Goal: Information Seeking & Learning: Learn about a topic

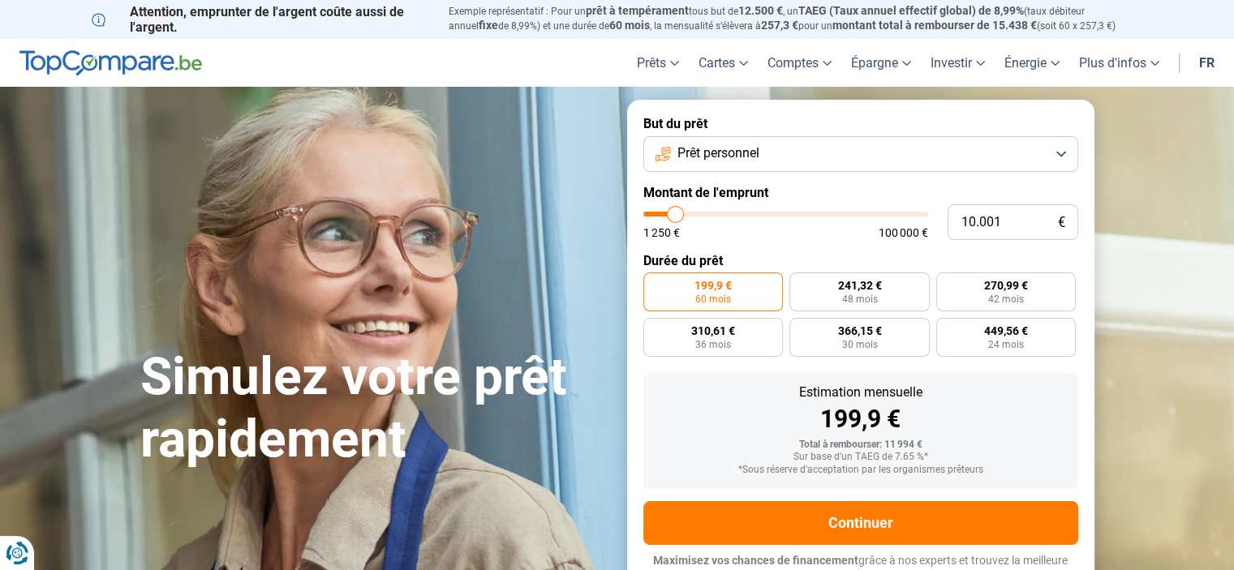
click at [1050, 172] on button "Prêt personnel" at bounding box center [860, 154] width 435 height 36
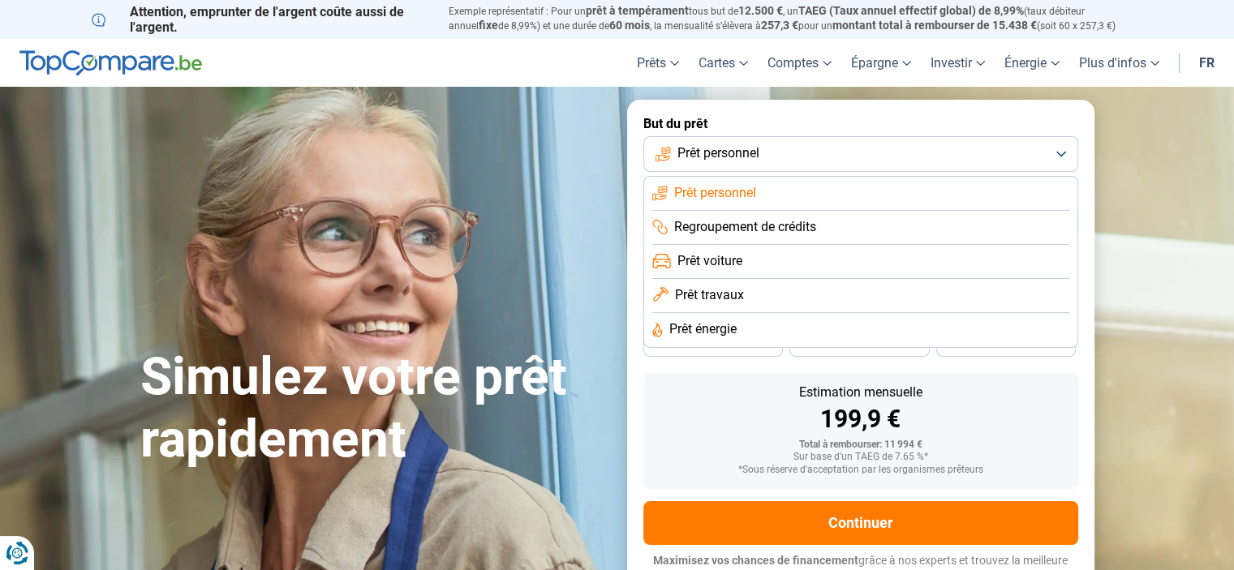
click at [863, 304] on li "Prêt voiture" at bounding box center [860, 296] width 417 height 34
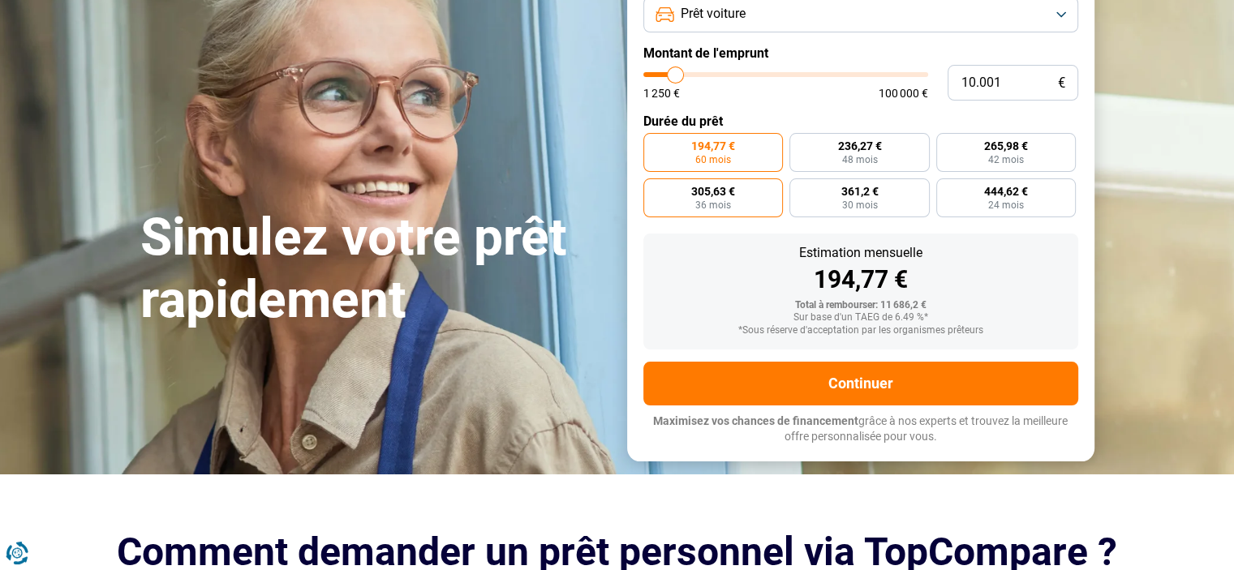
scroll to position [140, 0]
type input "9.500"
type input "9500"
type input "12.000"
type input "12000"
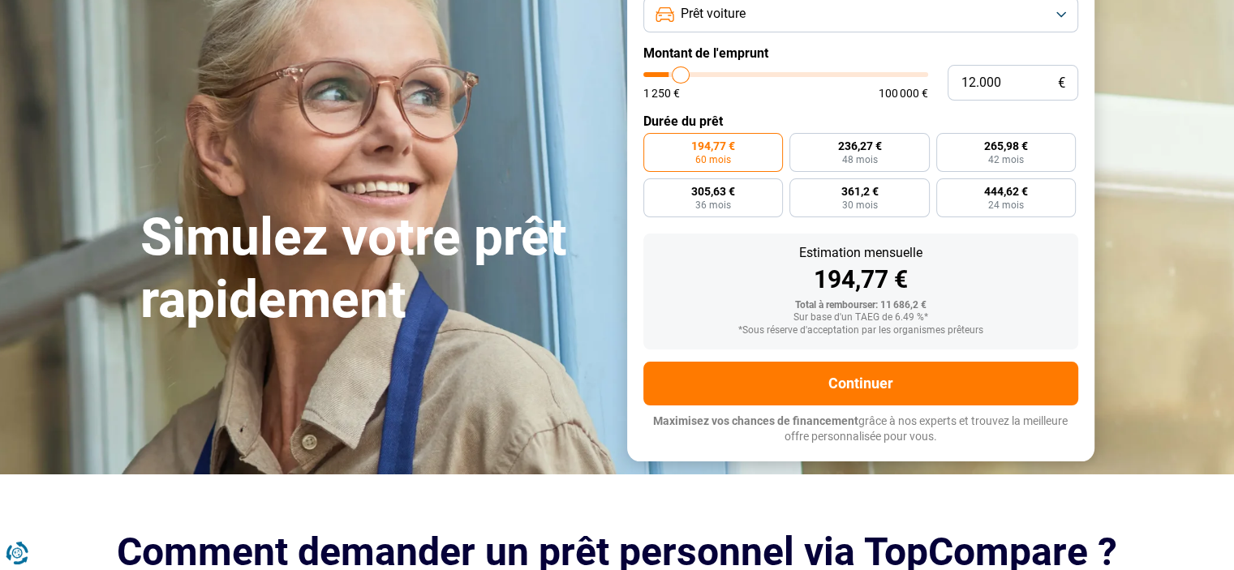
type input "13.500"
type input "13500"
type input "15.500"
type input "15500"
type input "16.750"
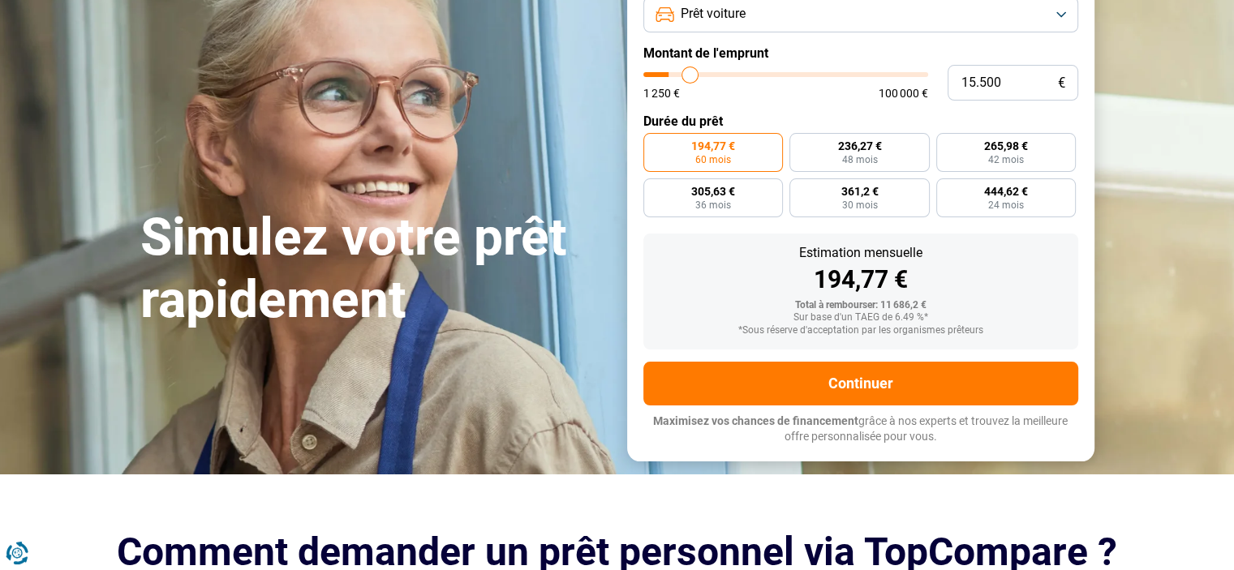
type input "16750"
type input "17.500"
type input "17500"
type input "18.250"
type input "18250"
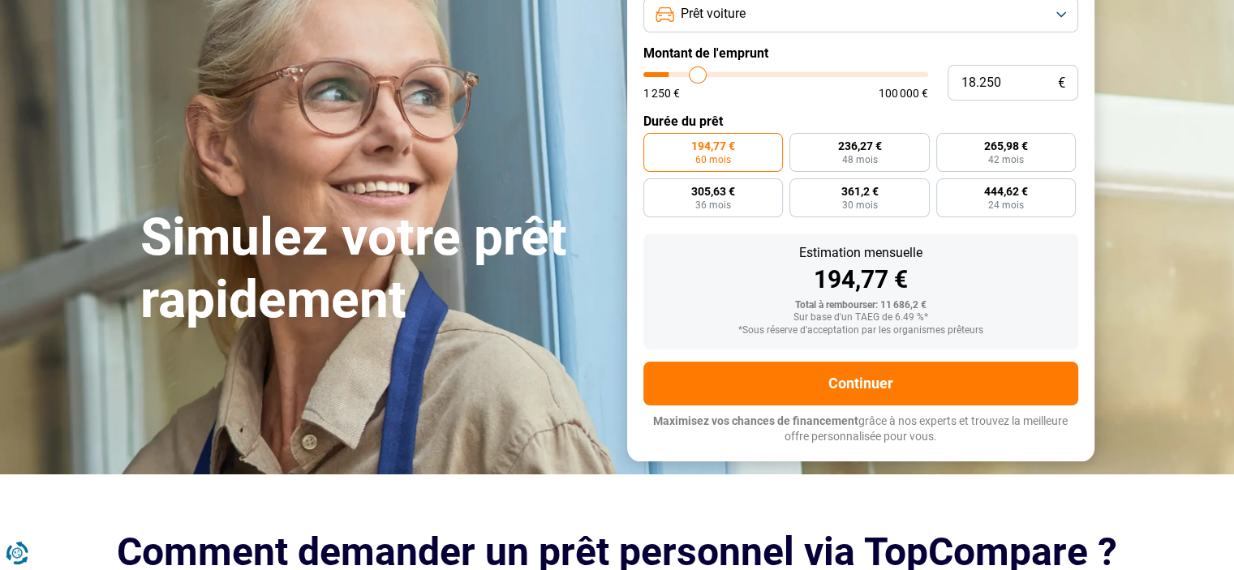
type input "19.500"
type input "19500"
type input "21.750"
type input "21750"
type input "25.250"
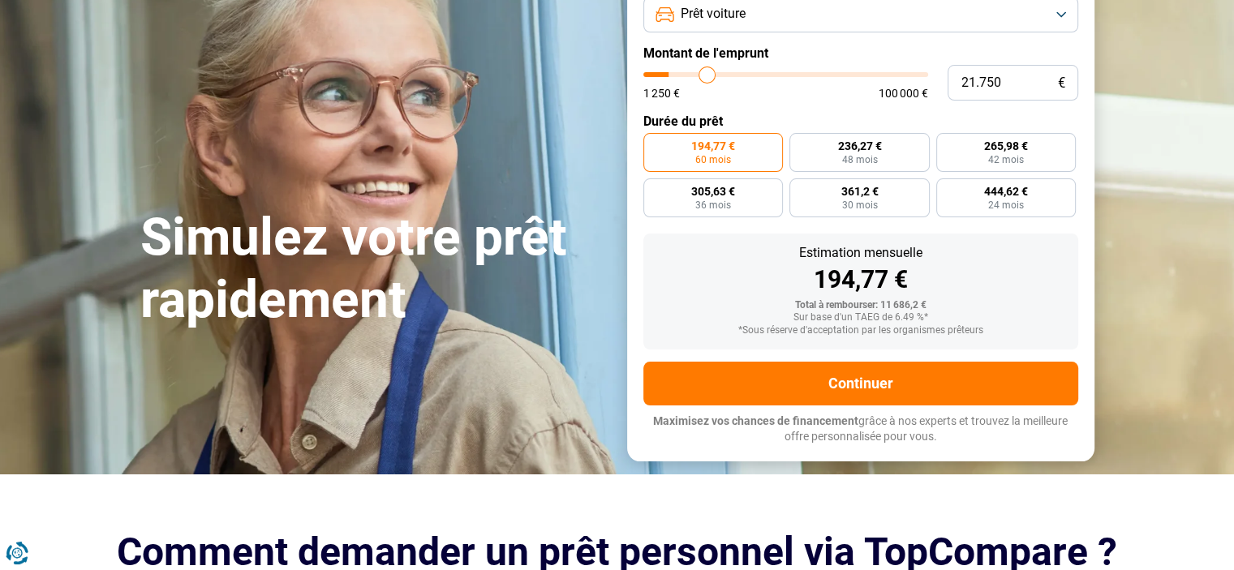
type input "25250"
type input "28.750"
type input "28750"
type input "31.000"
type input "31000"
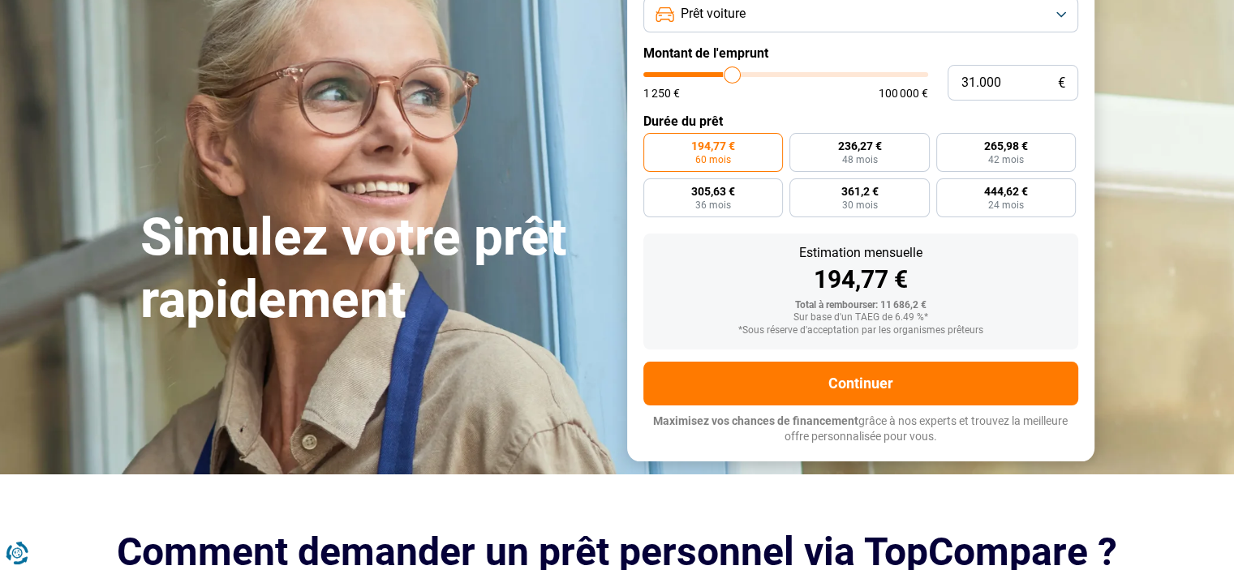
type input "31.250"
type input "31250"
type input "34.500"
type input "34500"
type input "43.750"
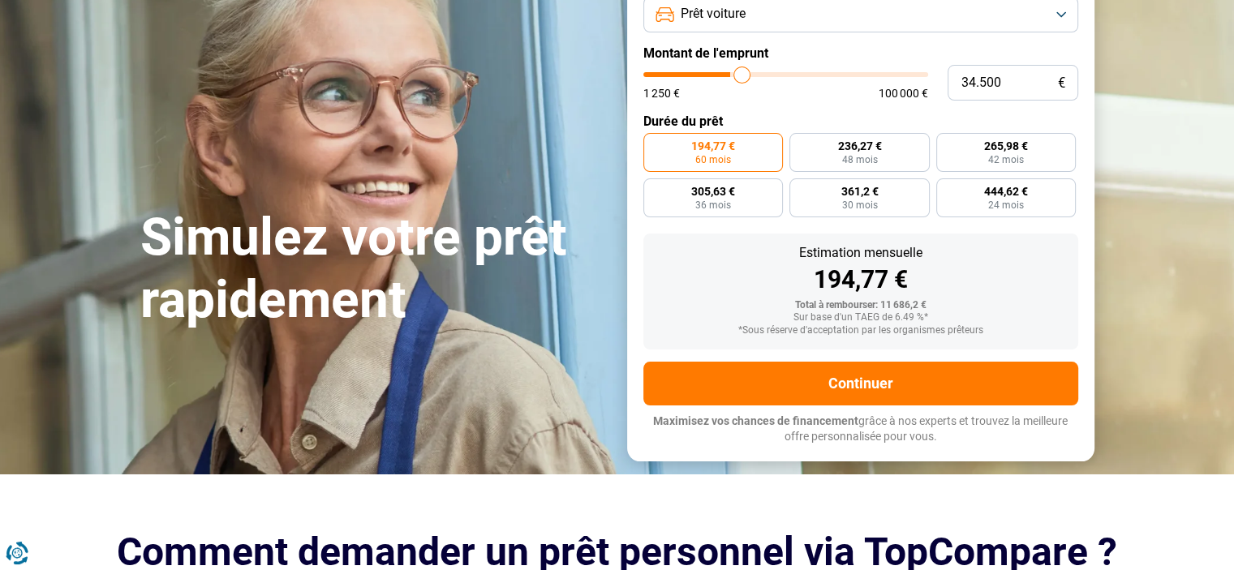
type input "43750"
type input "48.750"
type input "48750"
type input "50.750"
type input "50750"
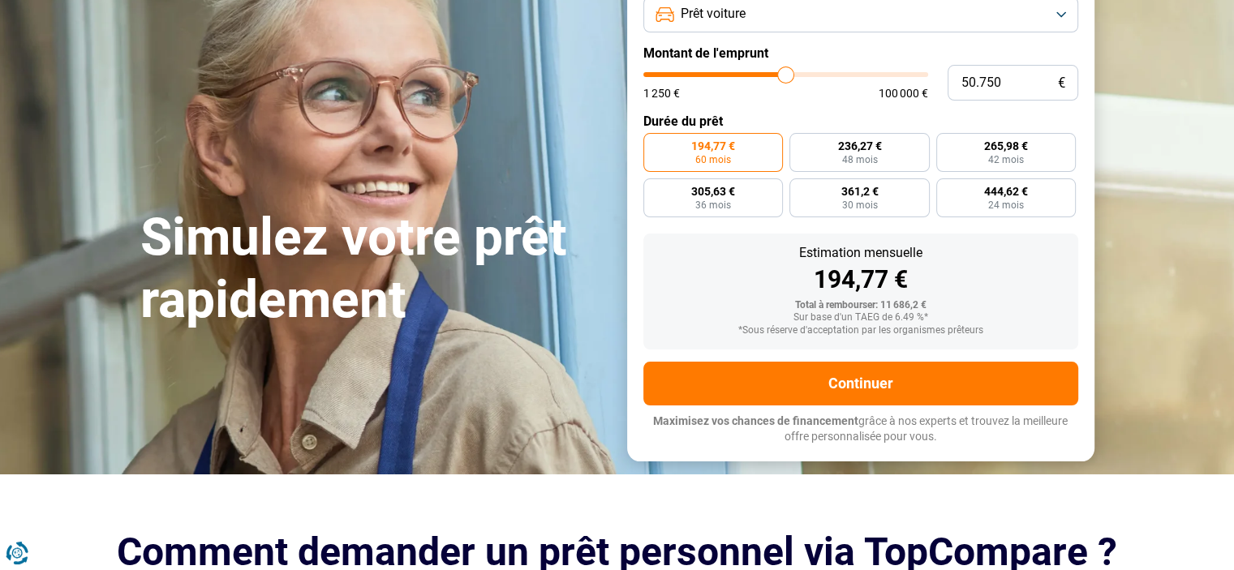
type input "51.000"
type input "51000"
type input "50.250"
type input "50250"
type input "48.250"
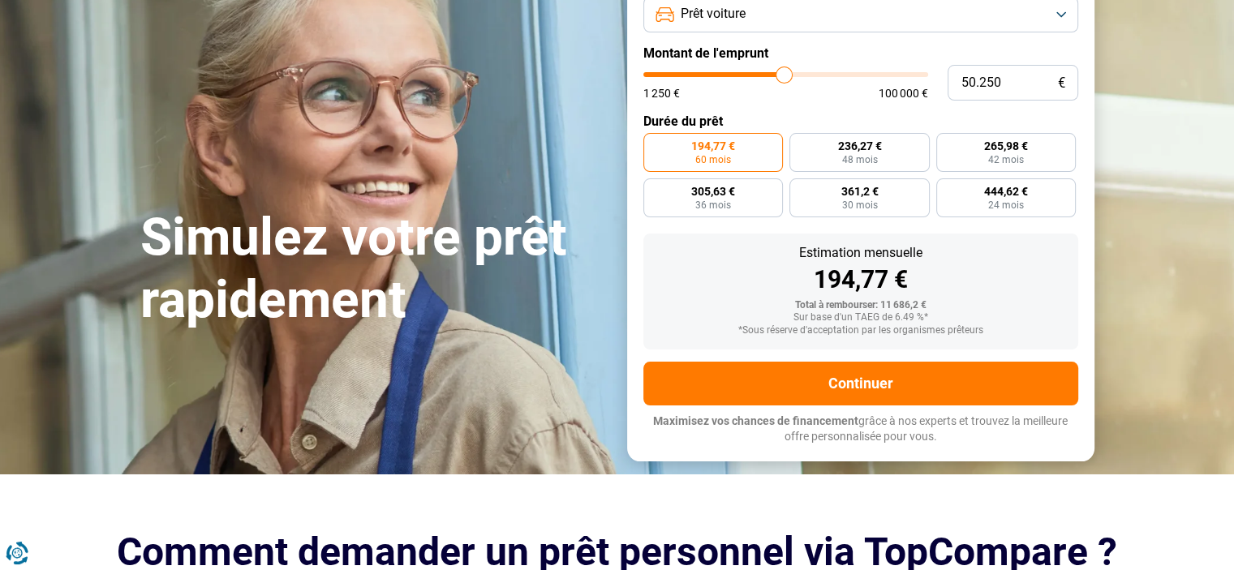
type input "48250"
type input "44.500"
type input "44500"
type input "42.250"
type input "42250"
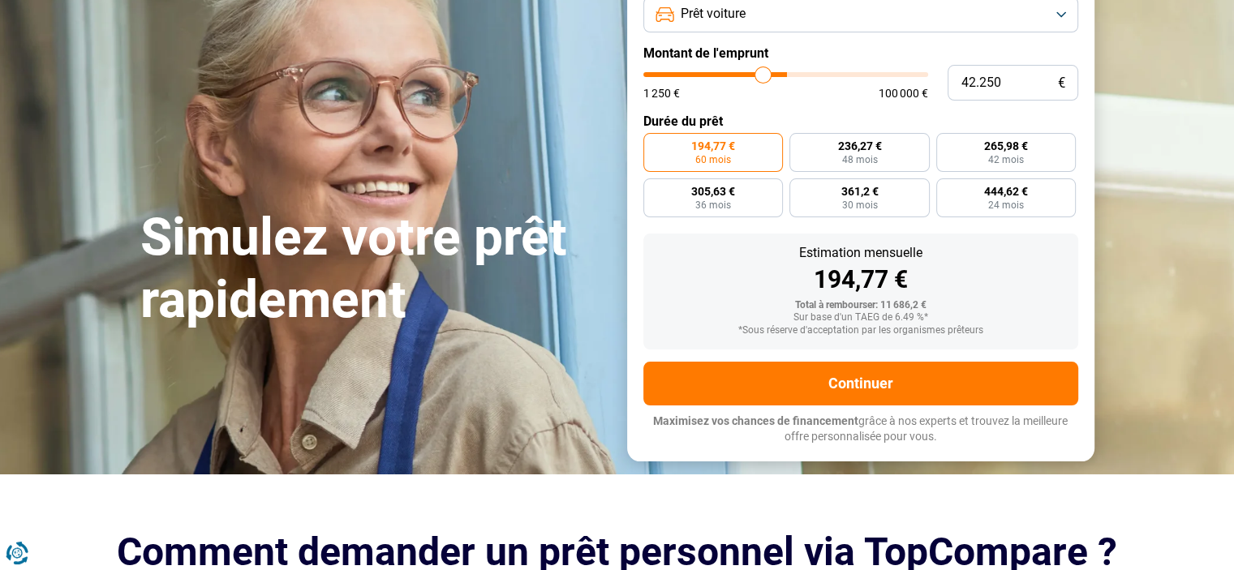
type input "41.250"
type input "41250"
type input "40.250"
type input "40250"
type input "39.500"
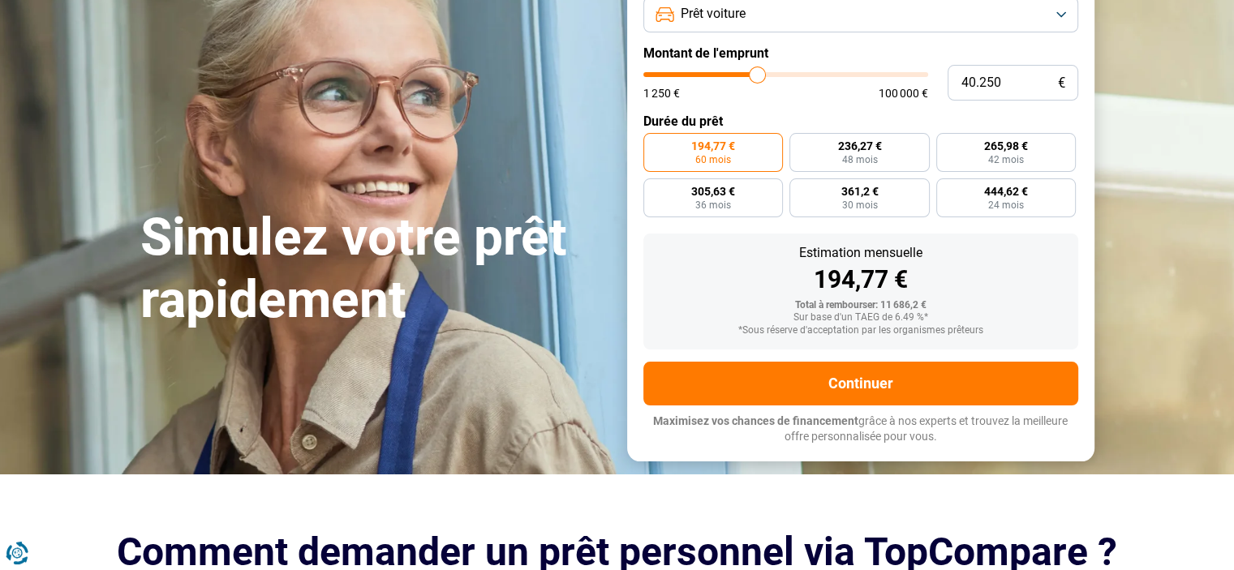
type input "39500"
type input "39.000"
type input "39000"
type input "37.750"
type input "37750"
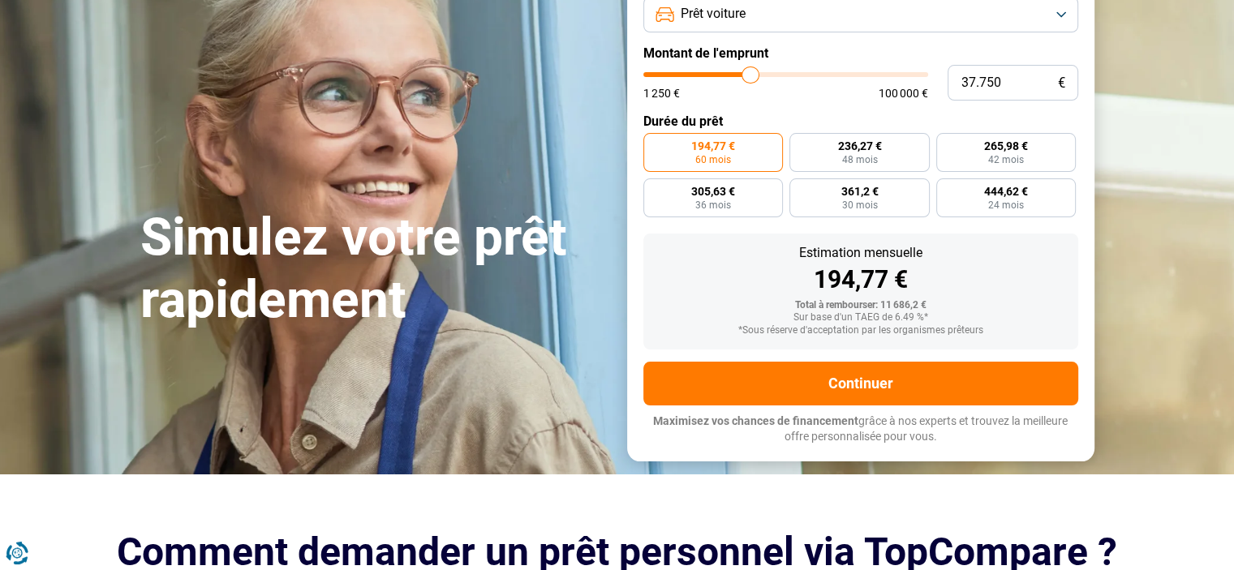
type input "36.250"
type input "36250"
type input "35.250"
type input "35250"
type input "35.000"
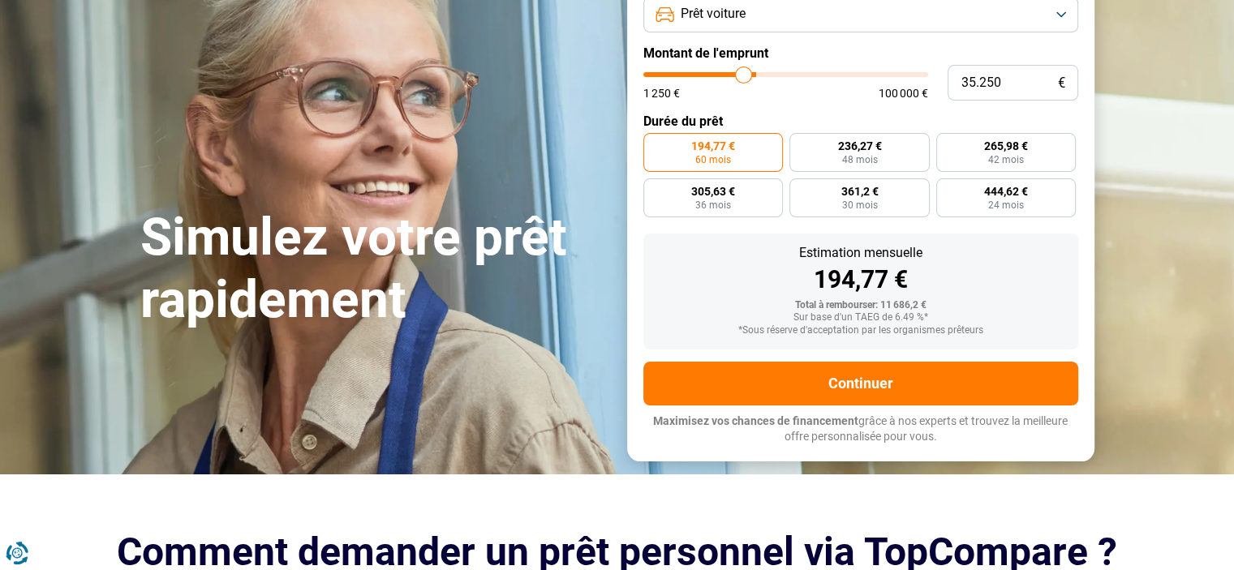
type input "35000"
type input "34.250"
type input "34250"
type input "34.000"
type input "34000"
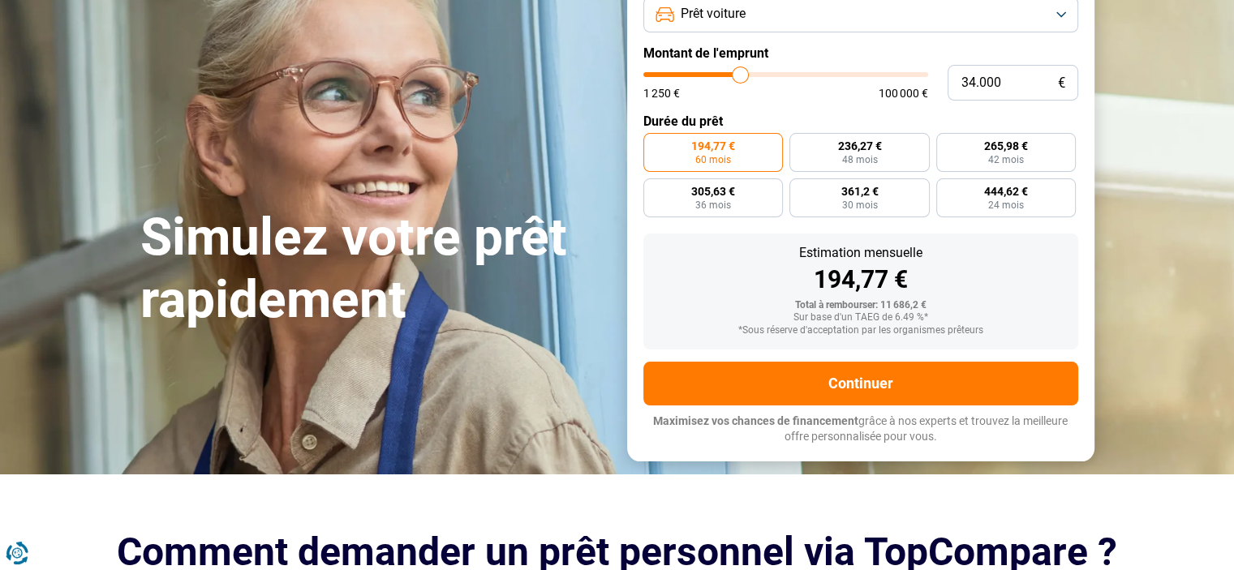
type input "33.750"
type input "33750"
type input "32.000"
type input "32000"
type input "31.750"
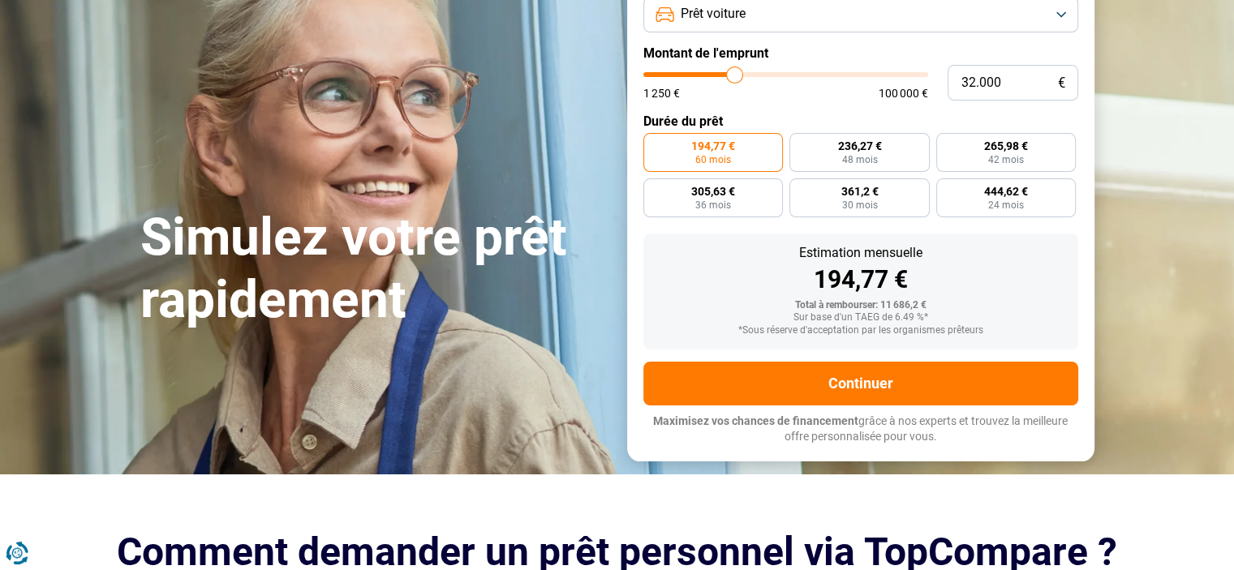
type input "31750"
type input "31.000"
type input "31000"
type input "30.750"
type input "30750"
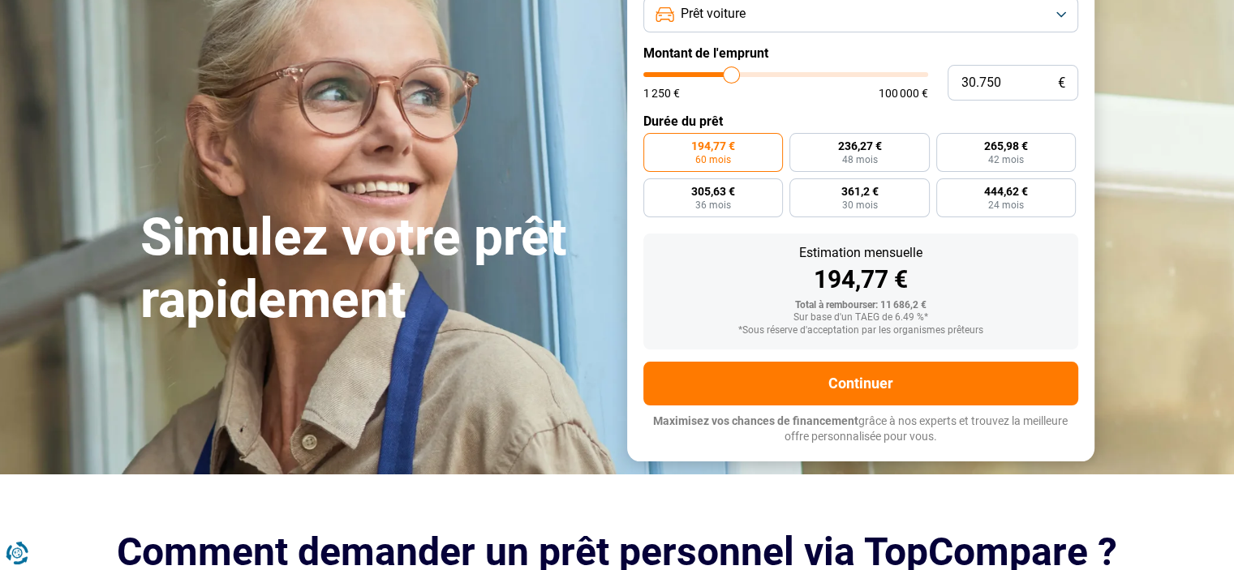
type input "28.500"
type input "28500"
type input "26.750"
type input "26750"
type input "25.750"
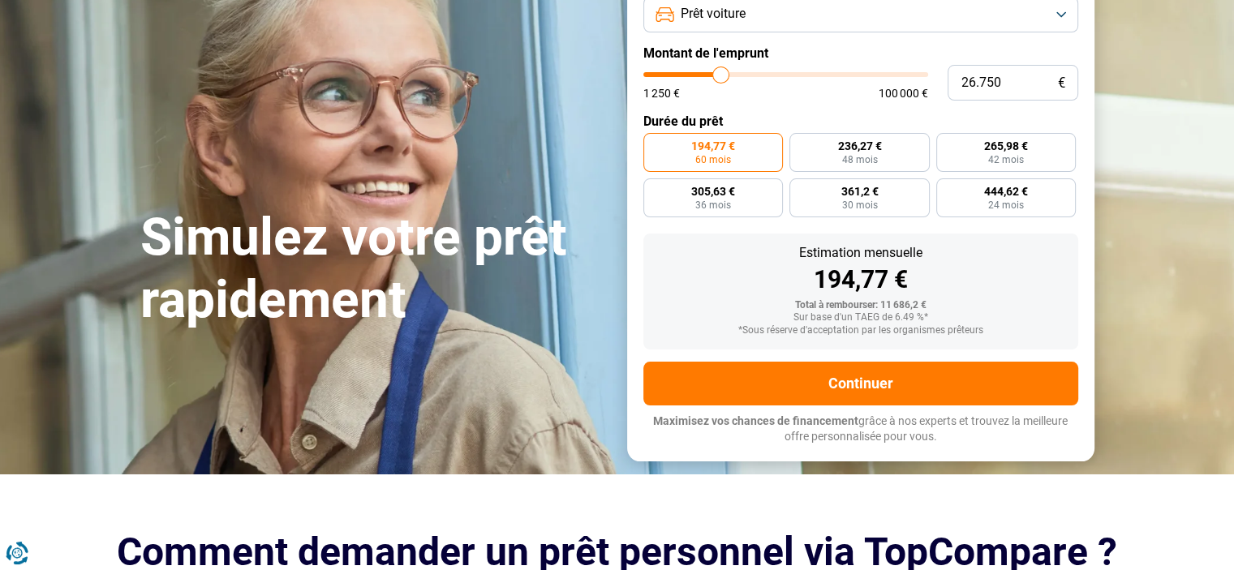
type input "25750"
type input "25.000"
type input "25000"
type input "23.500"
type input "23500"
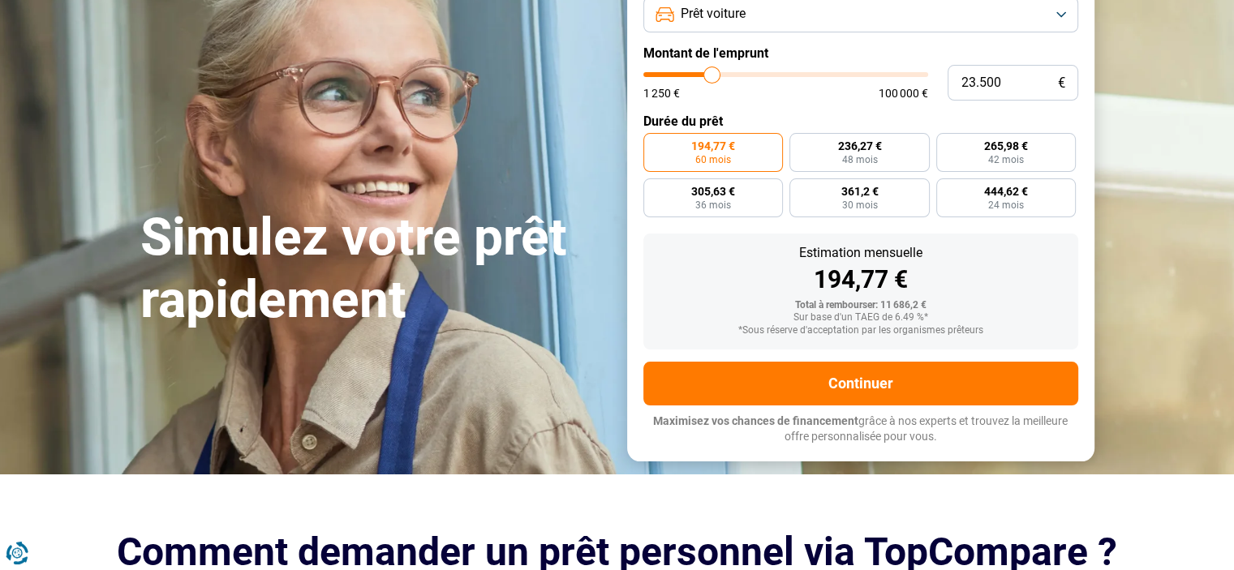
type input "20.250"
type input "20250"
type input "19.250"
type input "19250"
type input "19.000"
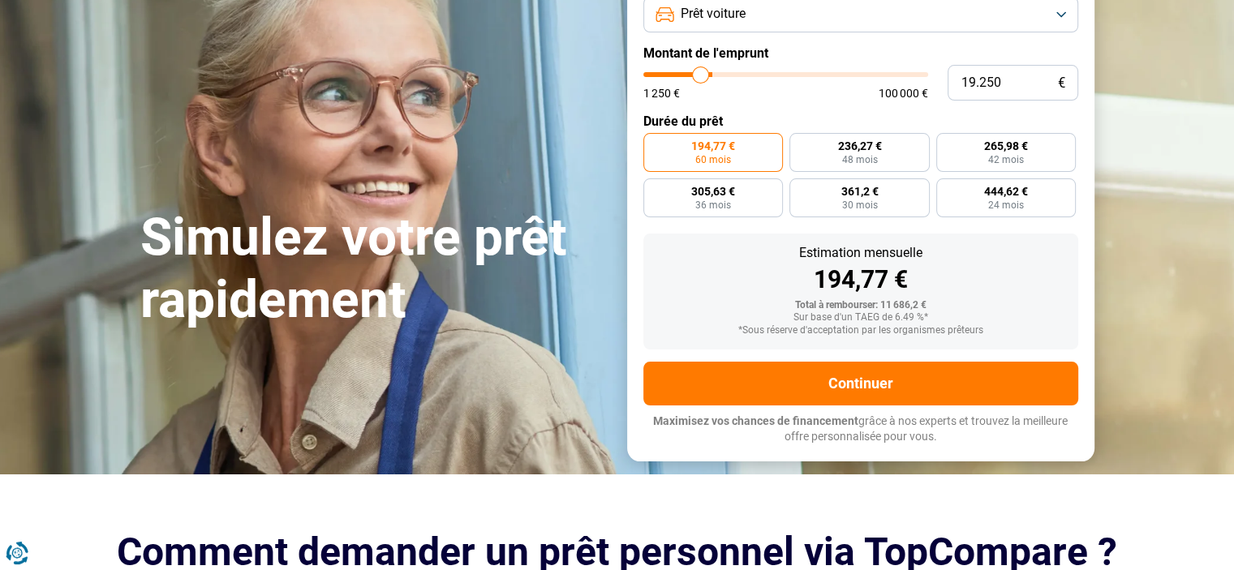
type input "19000"
type input "18.000"
type input "18000"
type input "16.250"
type input "16250"
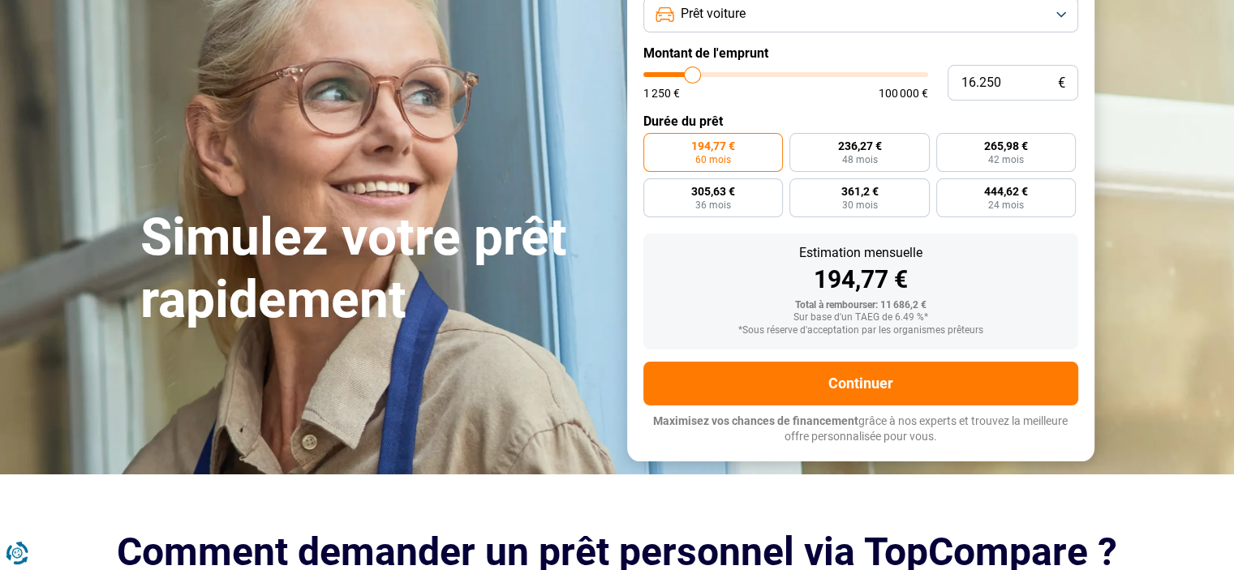
type input "15.250"
type input "15250"
type input "14.750"
type input "14750"
type input "14.250"
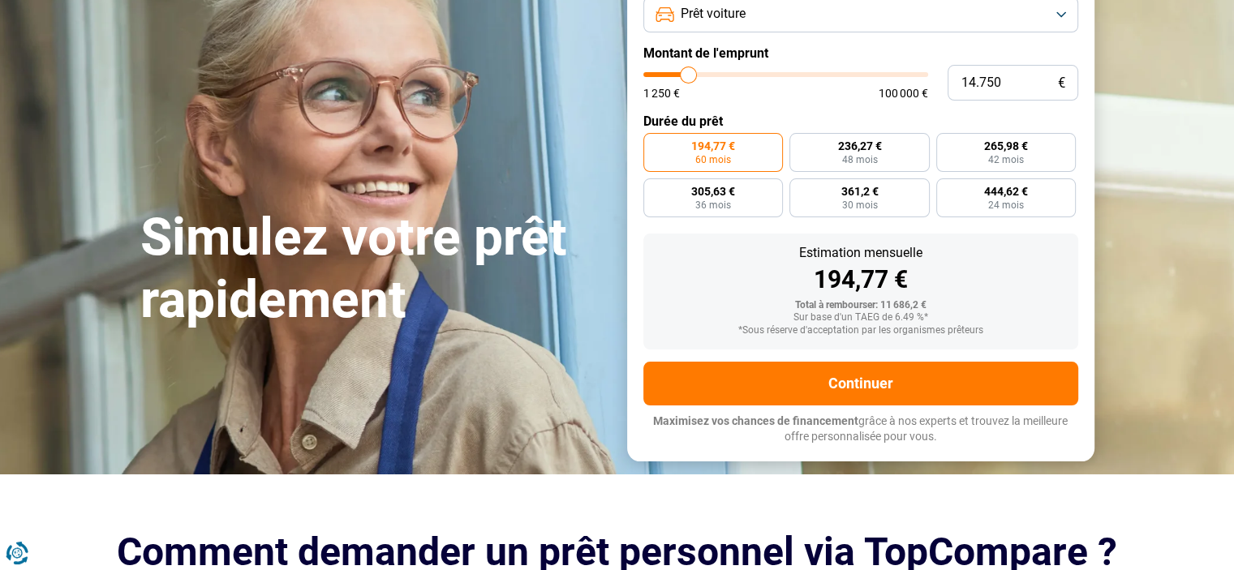
type input "14250"
type input "14.000"
type input "14000"
type input "13.750"
type input "13750"
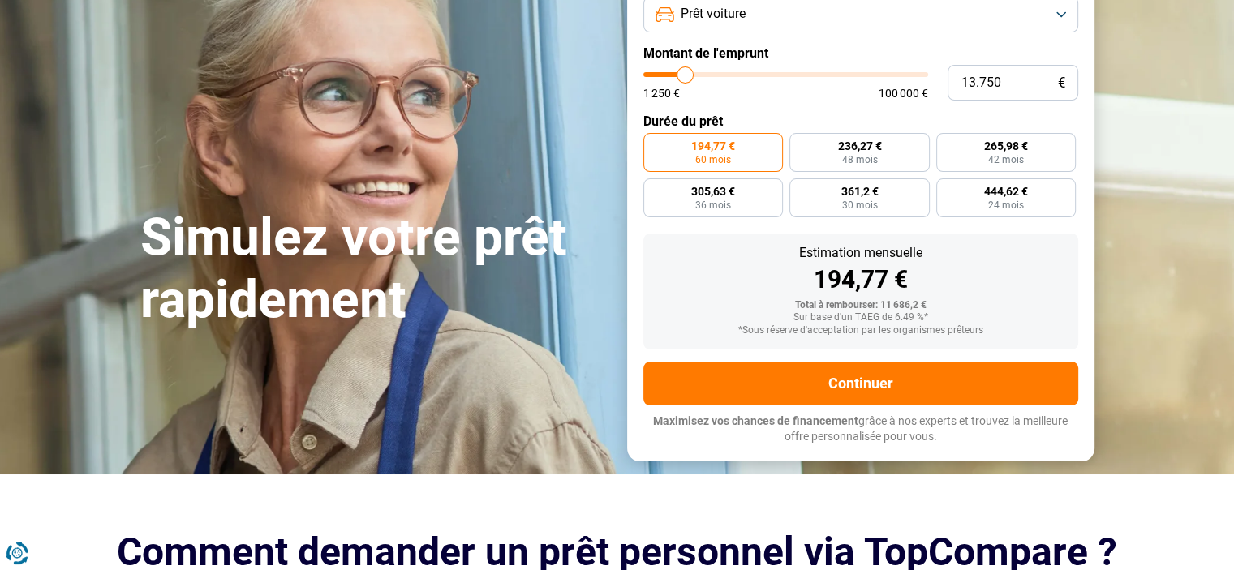
type input "13.250"
type input "13250"
type input "12.750"
type input "12750"
type input "11.500"
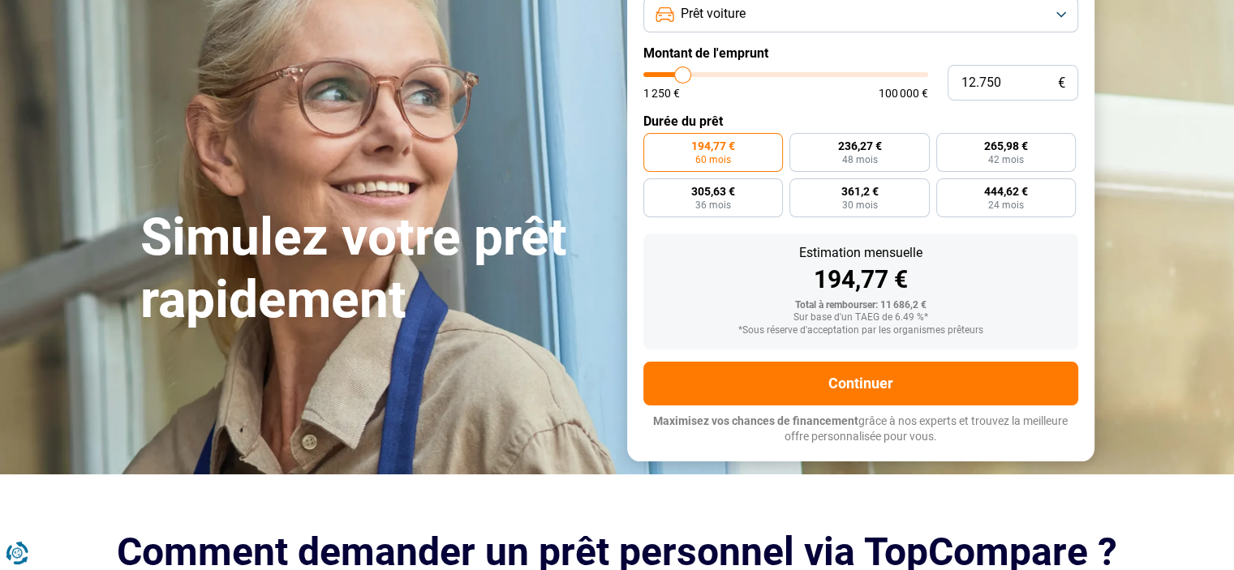
type input "11500"
type input "10.750"
type input "10750"
type input "10.500"
type input "10500"
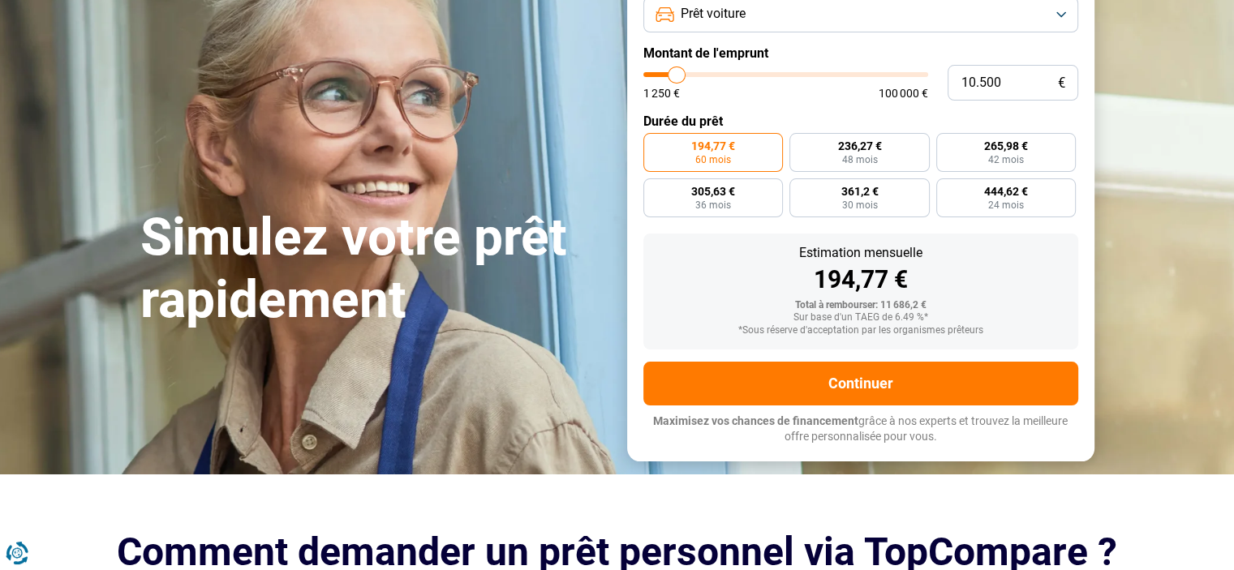
type input "9.250"
type input "9250"
type input "7.750"
type input "7750"
type input "7.500"
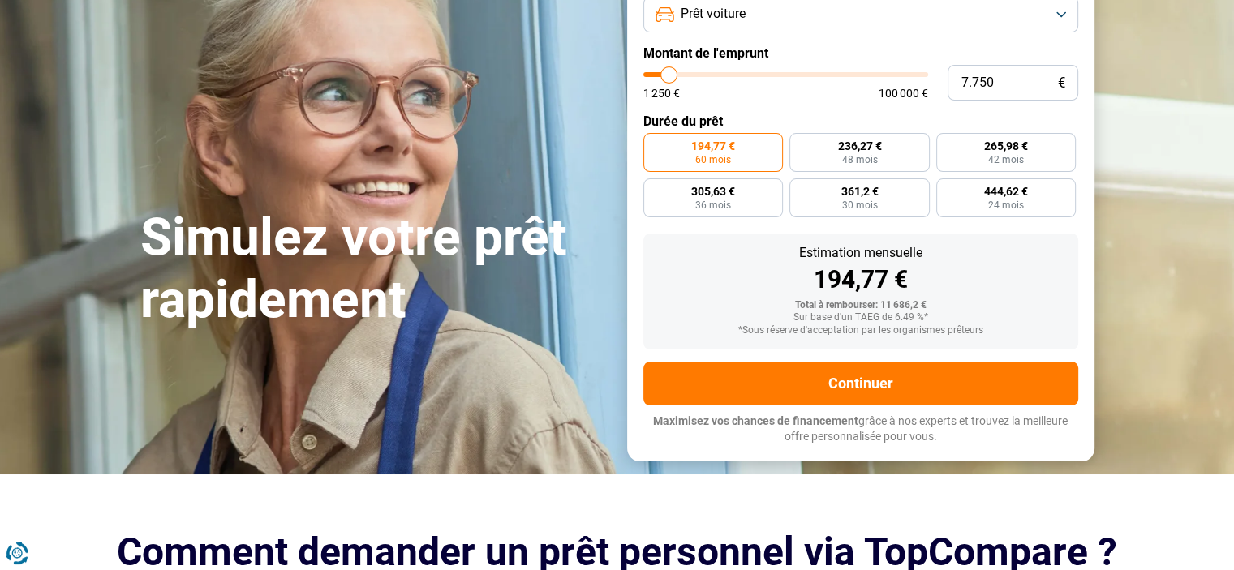
type input "7500"
type input "7.750"
type input "7750"
type input "8.750"
type input "8750"
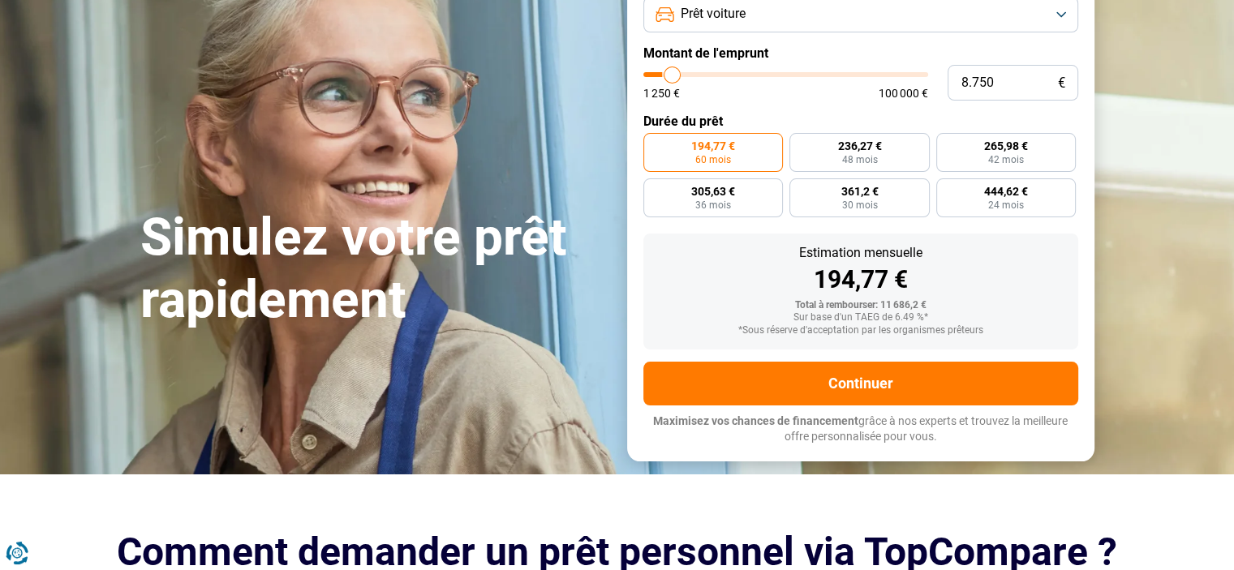
type input "9.000"
type input "9000"
click at [680, 77] on input "range" at bounding box center [785, 74] width 285 height 5
radio input "true"
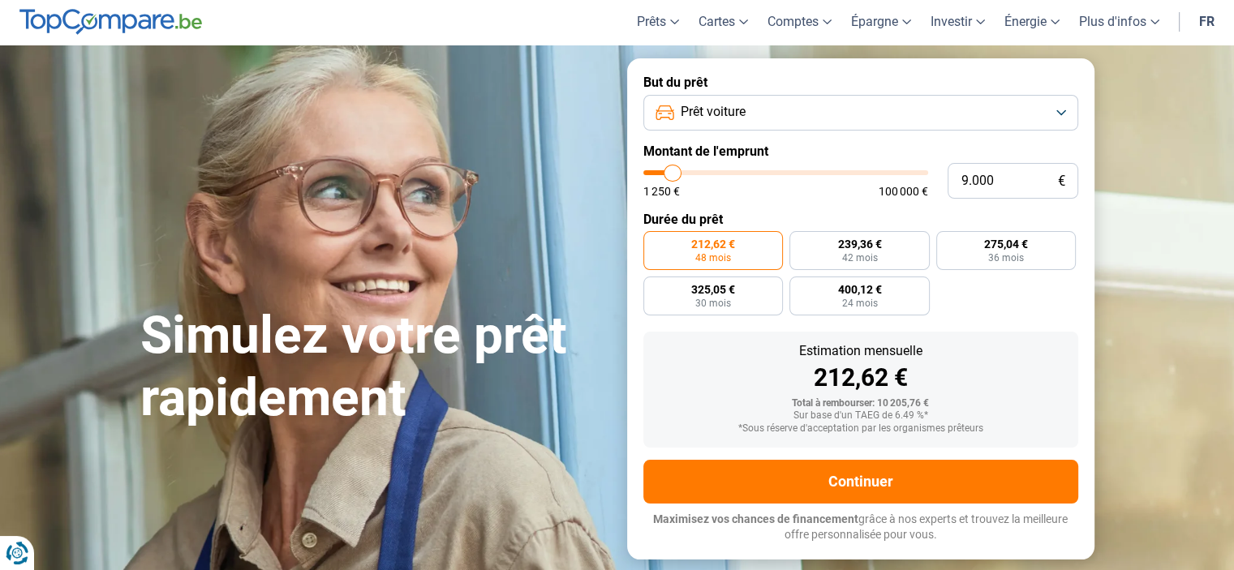
scroll to position [67, 0]
